Goal: Communication & Community: Ask a question

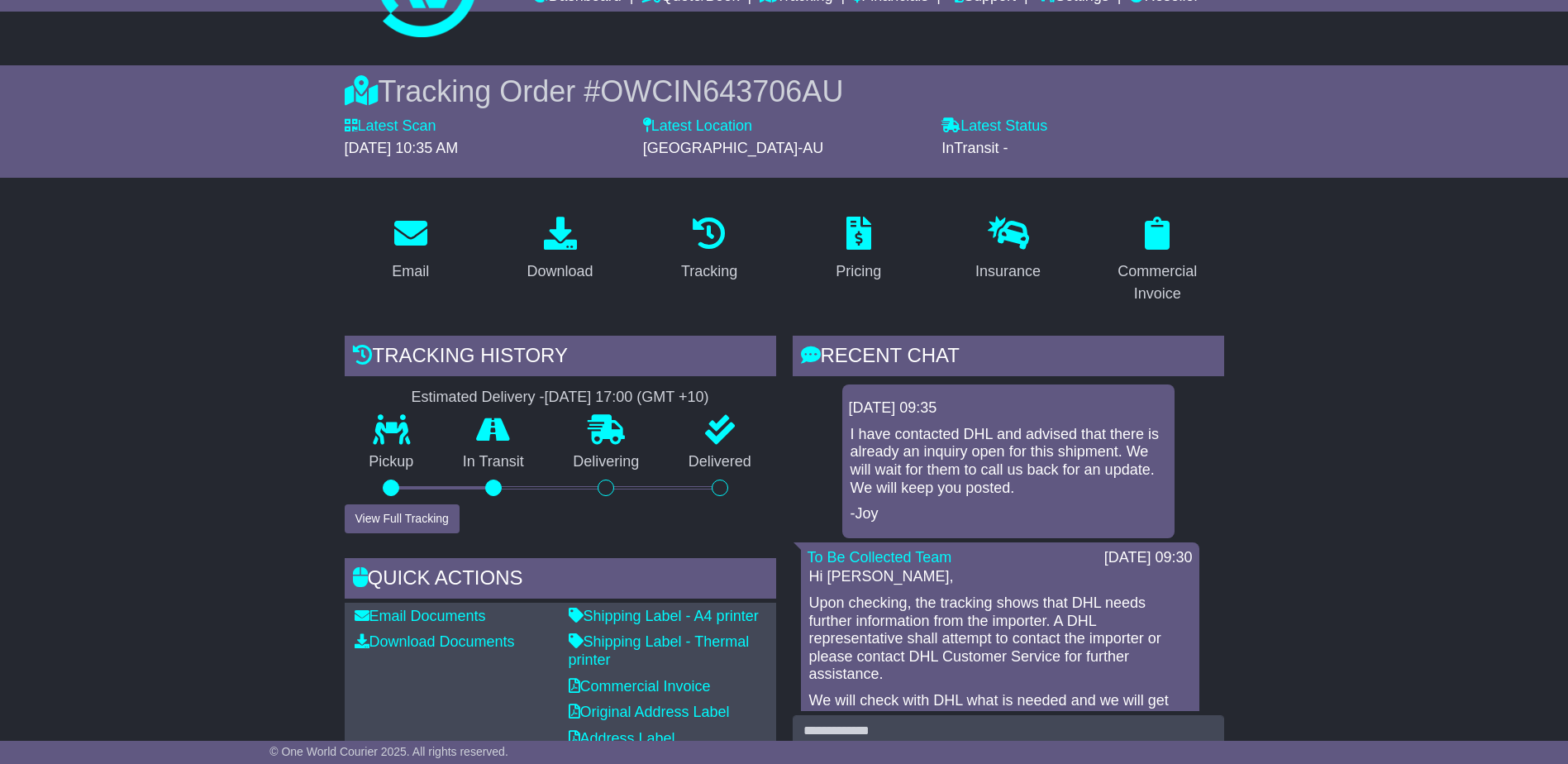
scroll to position [83, 0]
drag, startPoint x: 871, startPoint y: 449, endPoint x: 1111, endPoint y: 488, distance: 243.1
click at [1111, 488] on p "I have contacted DHL and advised that there is already an inquiry open for this…" at bounding box center [1008, 461] width 316 height 71
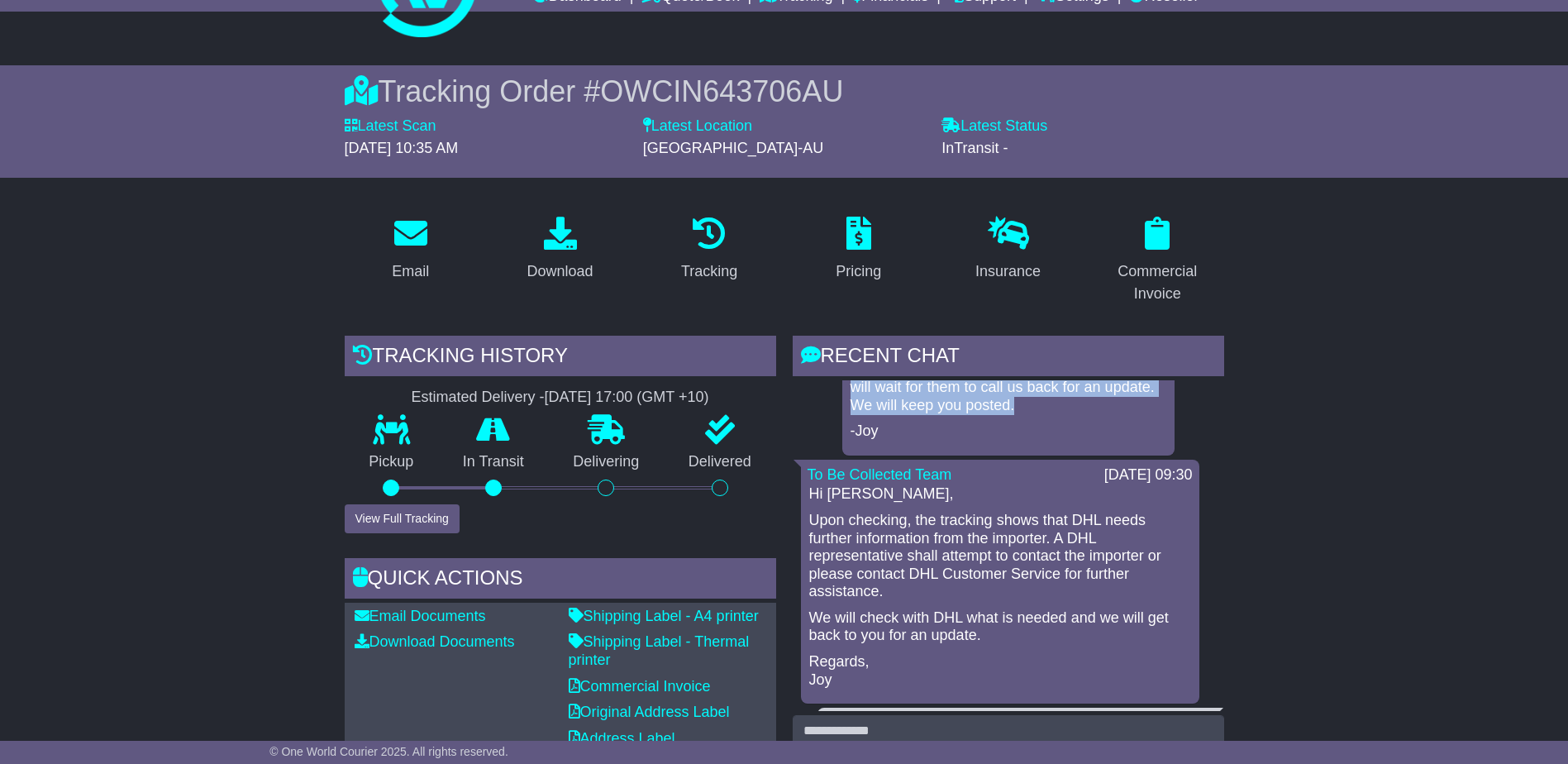
scroll to position [0, 0]
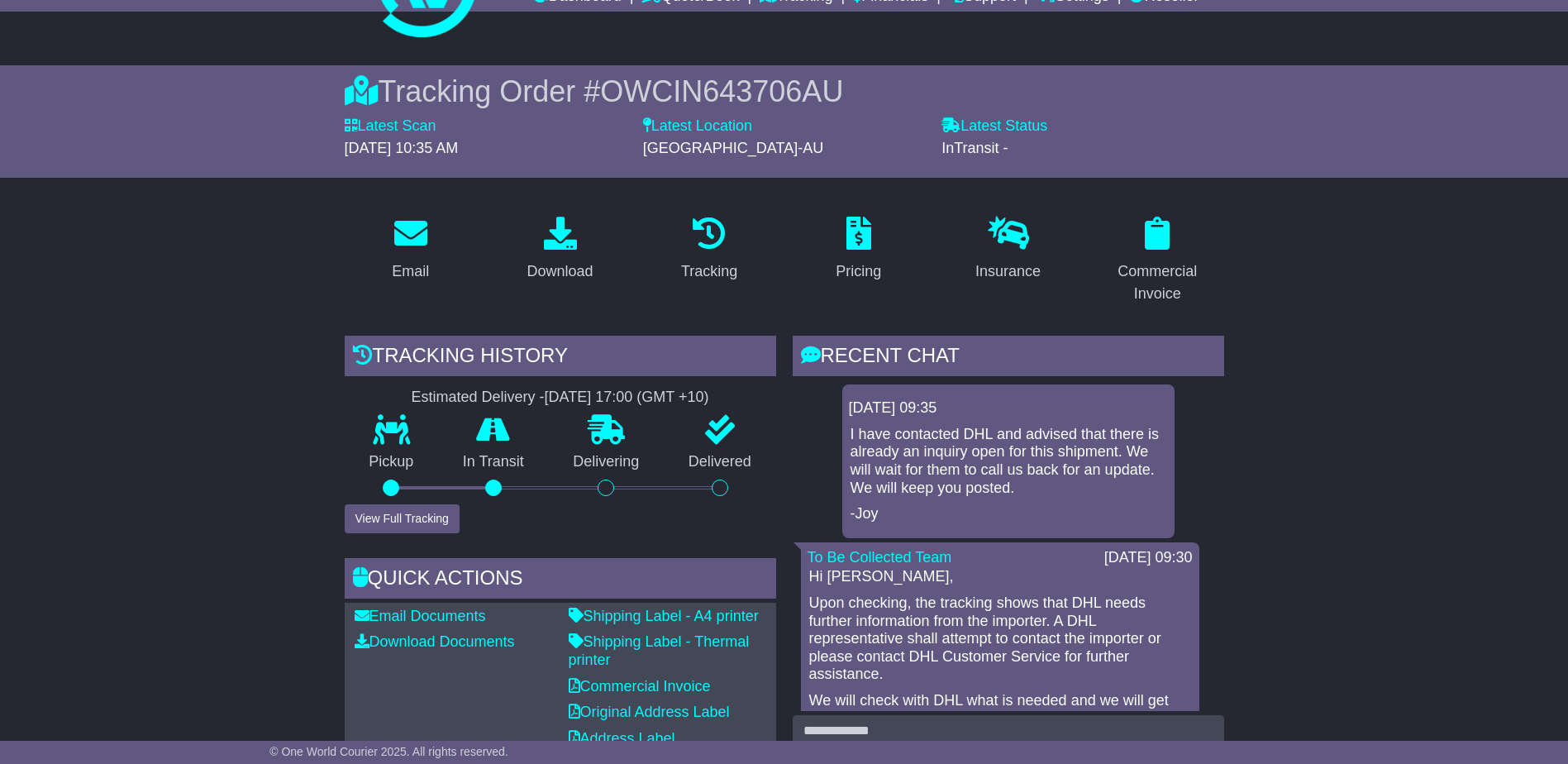
click at [1120, 515] on p "-Joy" at bounding box center [1008, 515] width 316 height 18
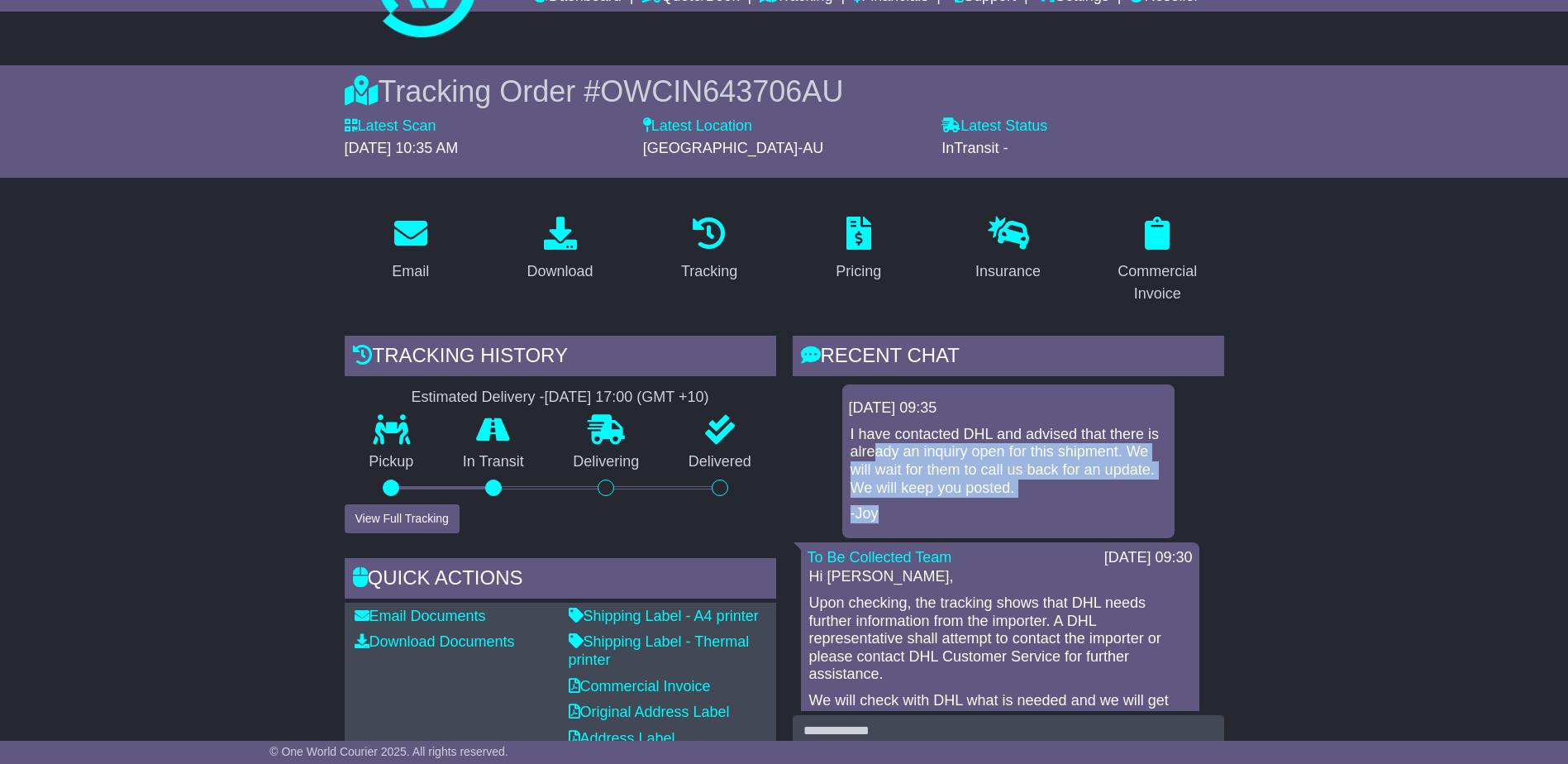
drag, startPoint x: 878, startPoint y: 457, endPoint x: 1113, endPoint y: 499, distance: 238.7
click at [1113, 499] on div "I have contacted DHL and advised that there is already an inquiry open for this…" at bounding box center [1008, 475] width 319 height 98
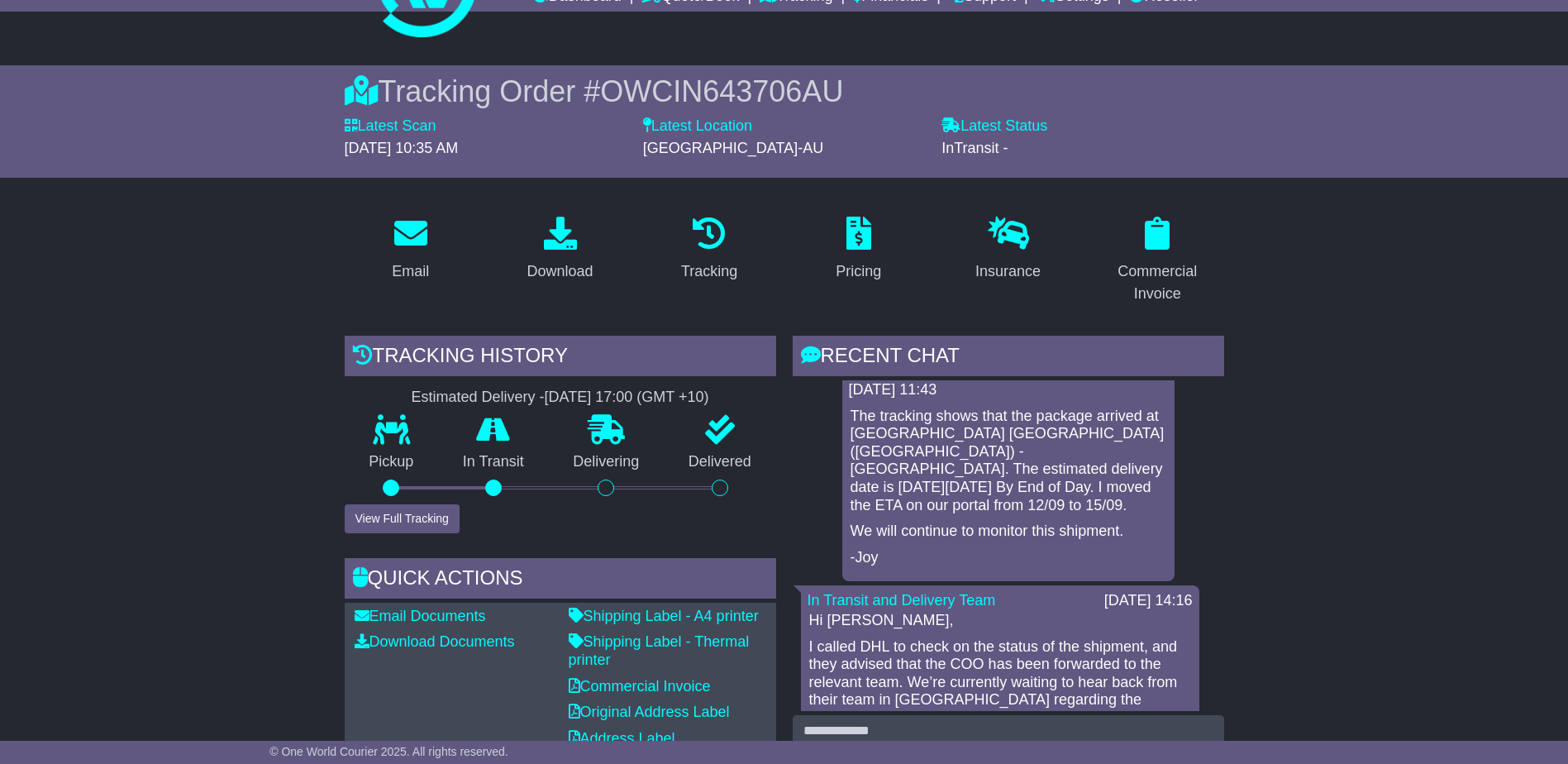
scroll to position [496, 0]
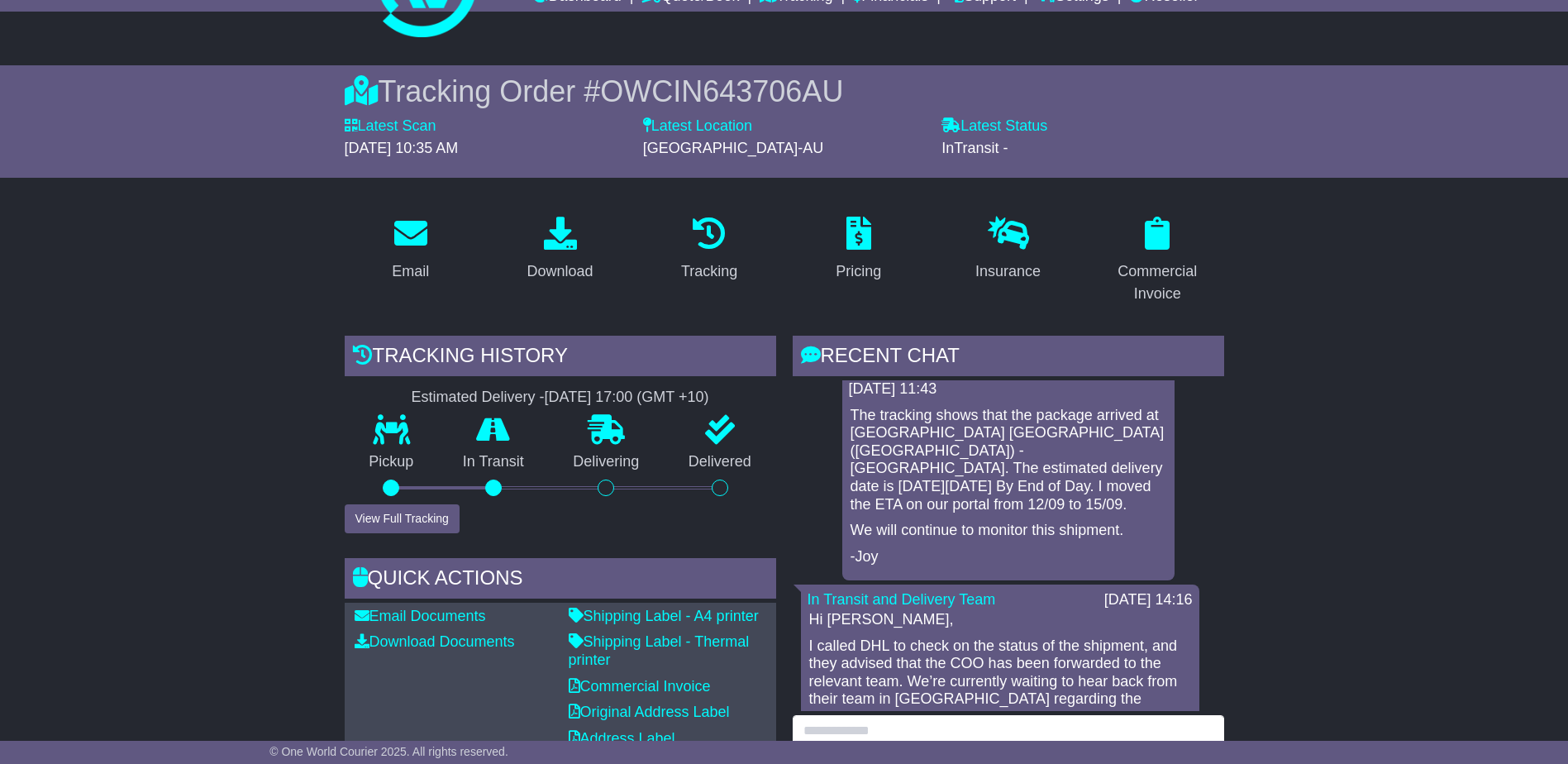
click at [920, 724] on textarea at bounding box center [1008, 750] width 432 height 71
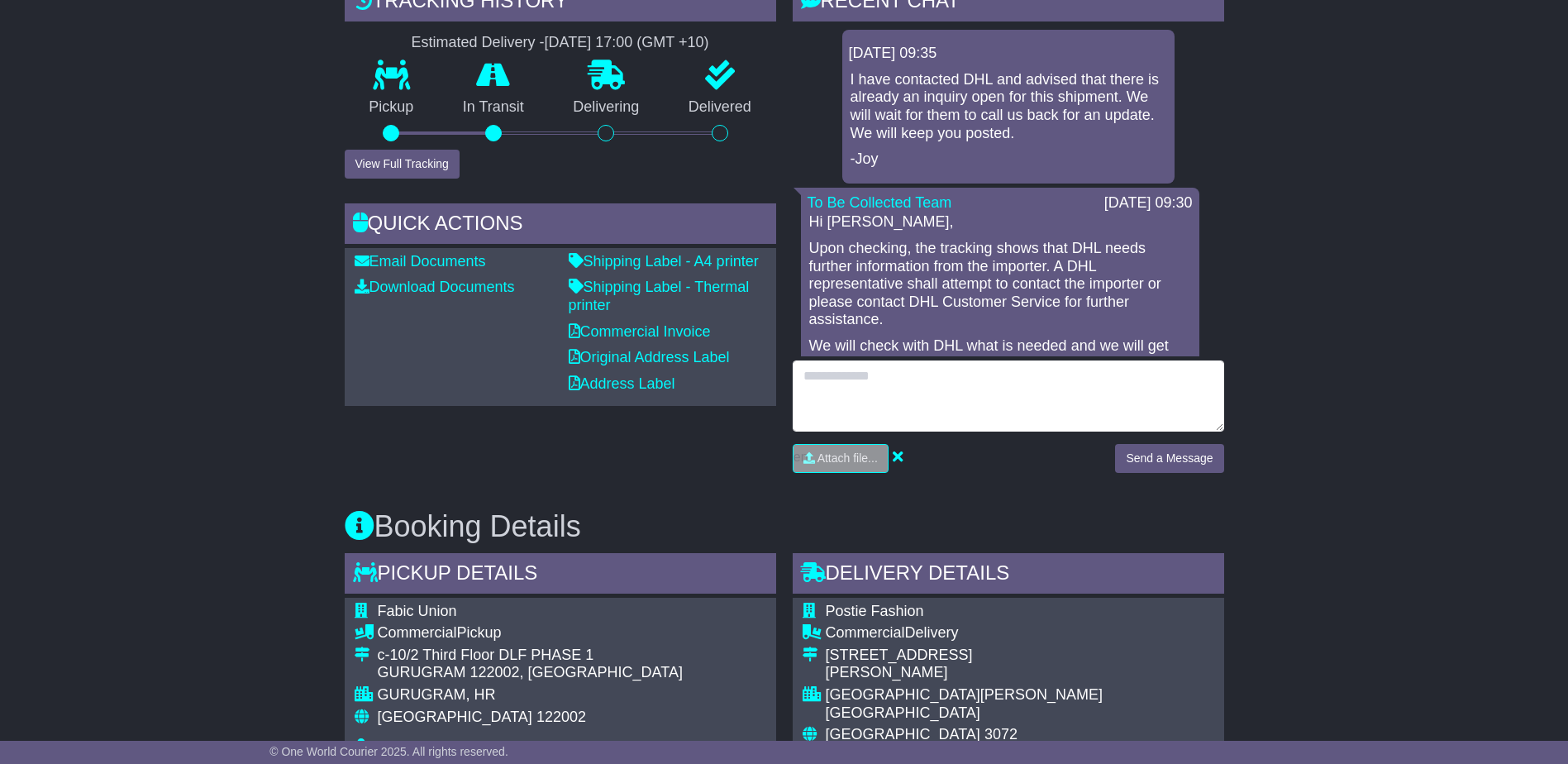
scroll to position [413, 0]
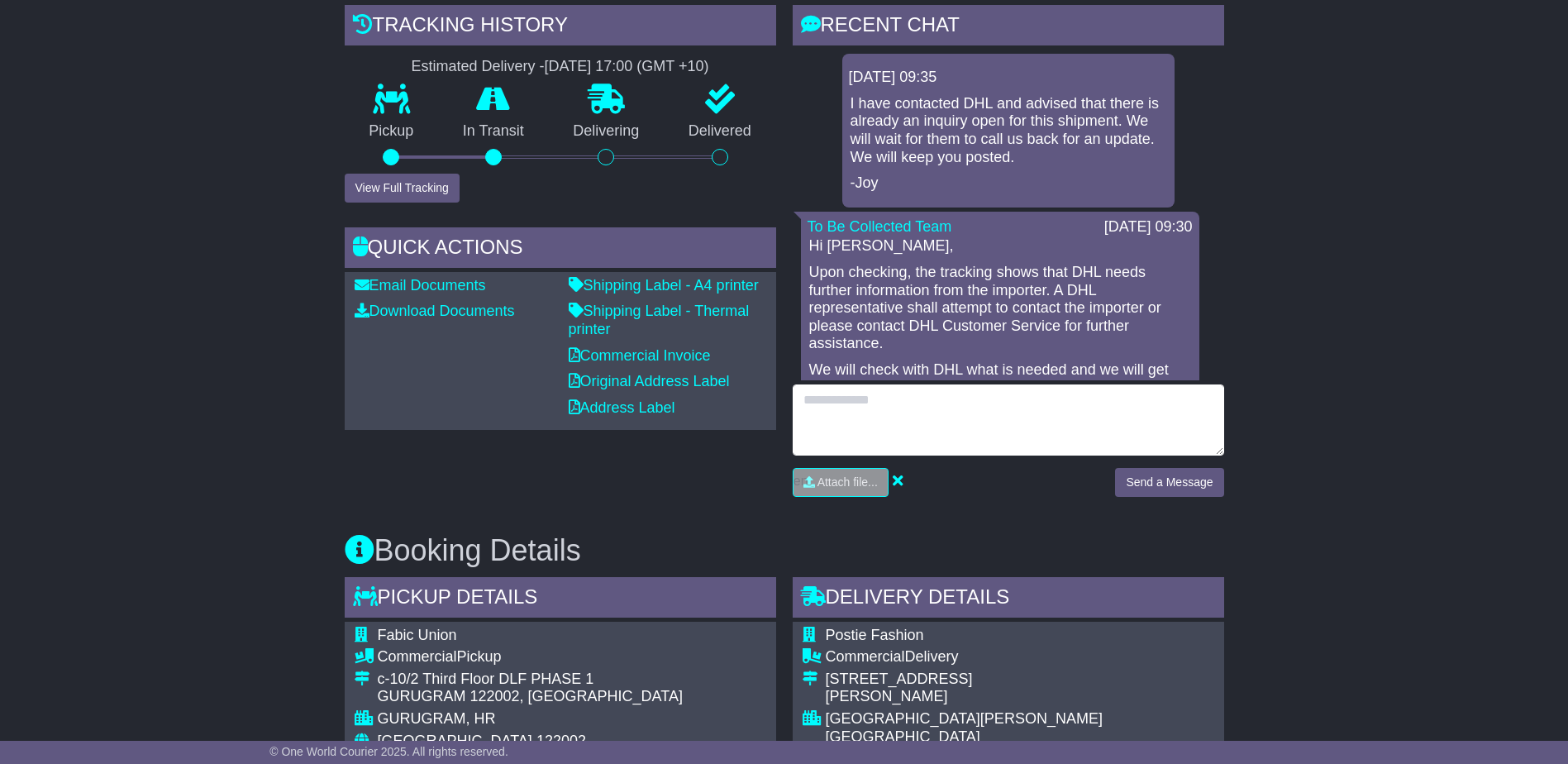
click at [886, 417] on textarea at bounding box center [1008, 420] width 432 height 71
type textarea "**********"
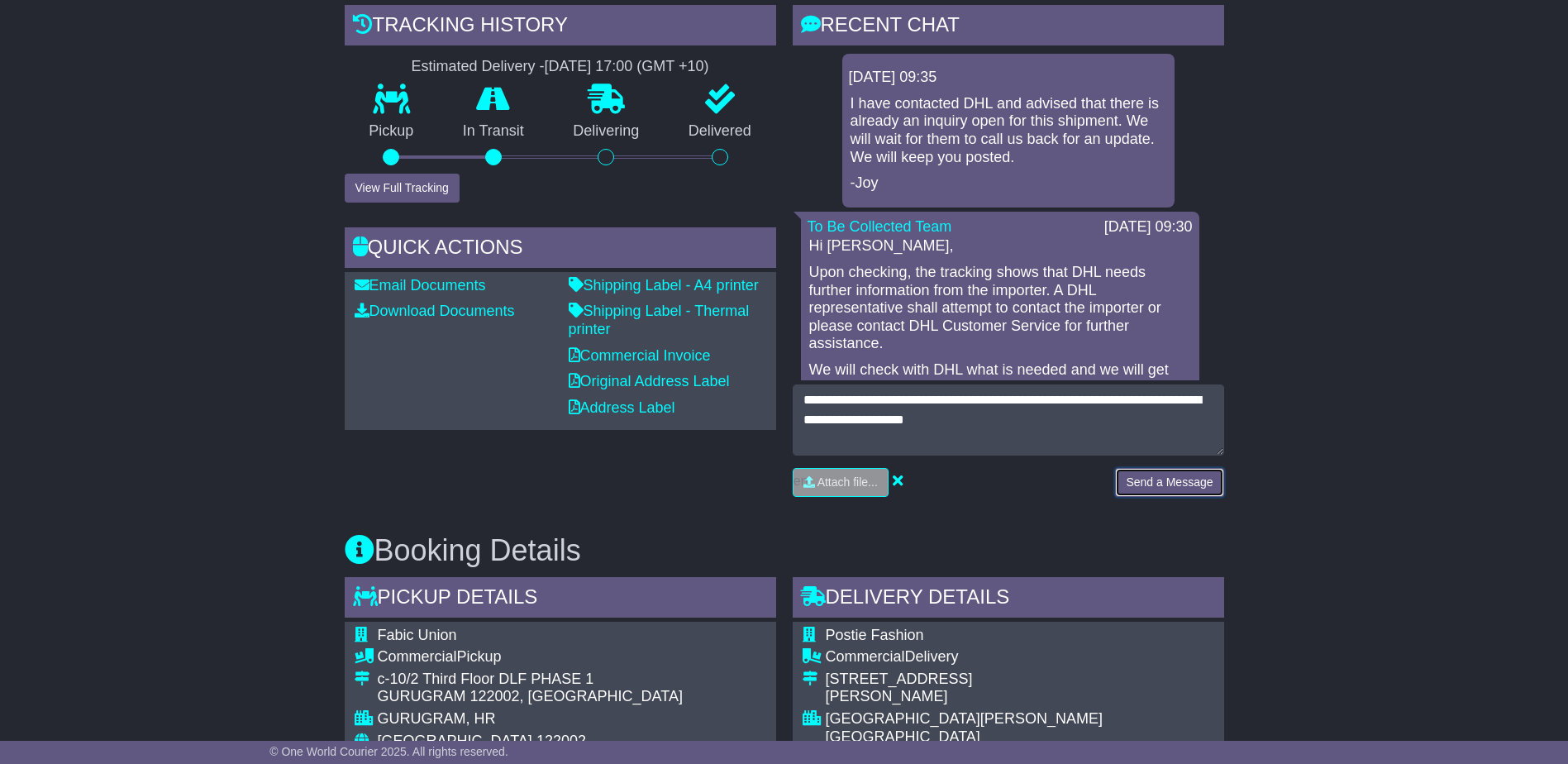
click at [1164, 473] on button "Send a Message" at bounding box center [1169, 481] width 109 height 29
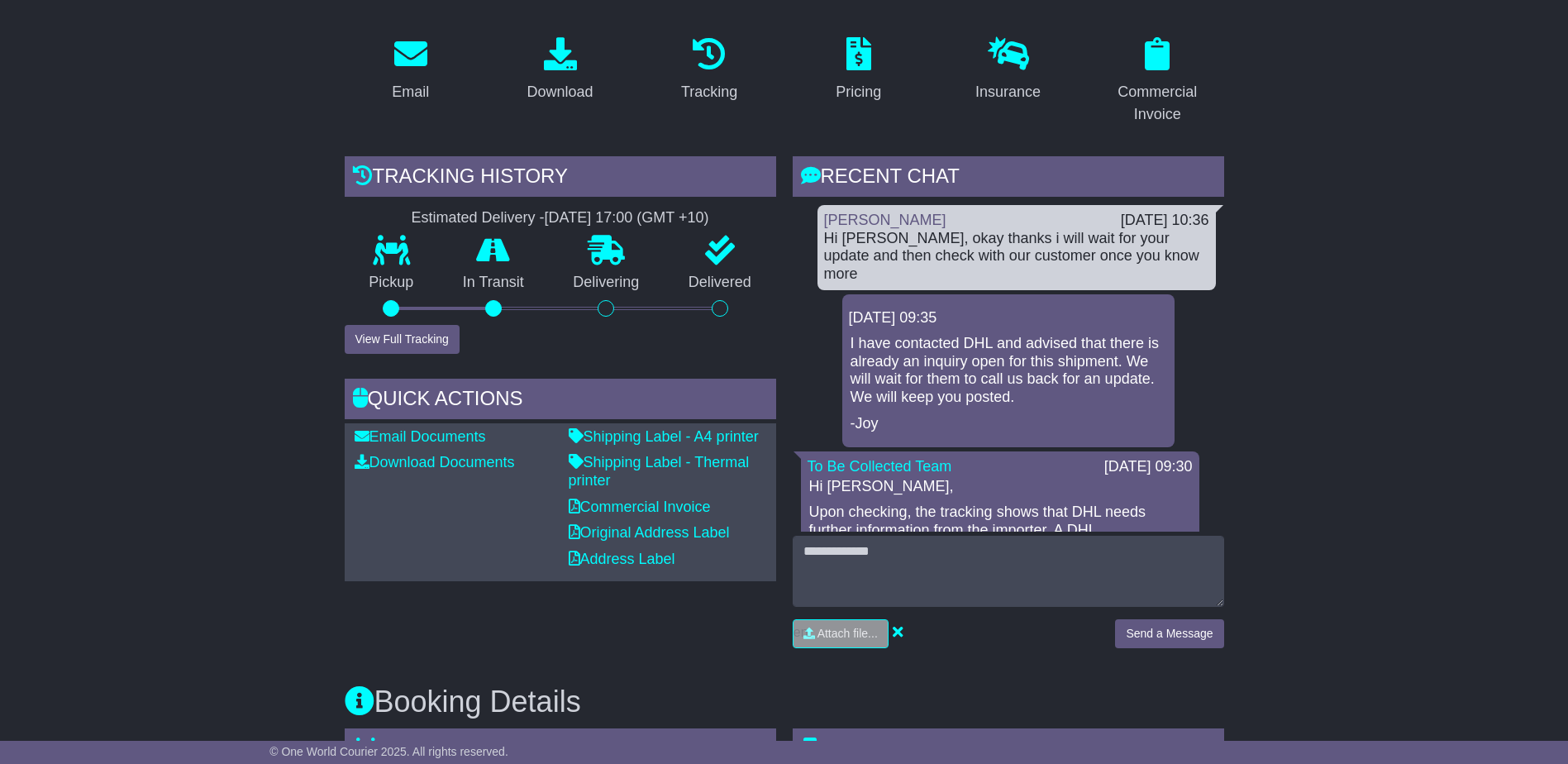
scroll to position [248, 0]
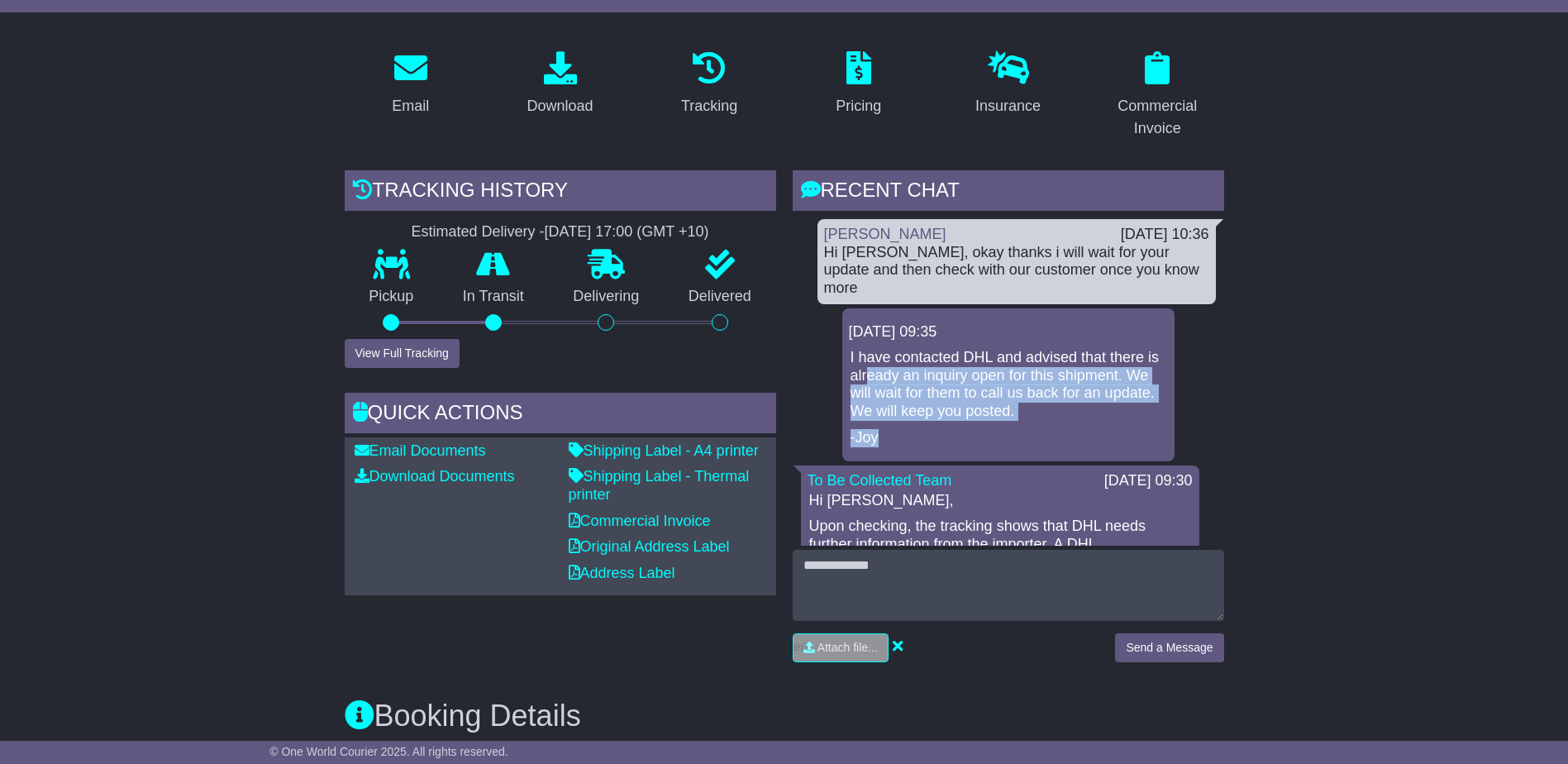
drag, startPoint x: 869, startPoint y: 365, endPoint x: 981, endPoint y: 408, distance: 120.0
click at [981, 408] on div "I have contacted DHL and advised that there is already an inquiry open for this…" at bounding box center [1008, 398] width 319 height 98
